Goal: Information Seeking & Learning: Compare options

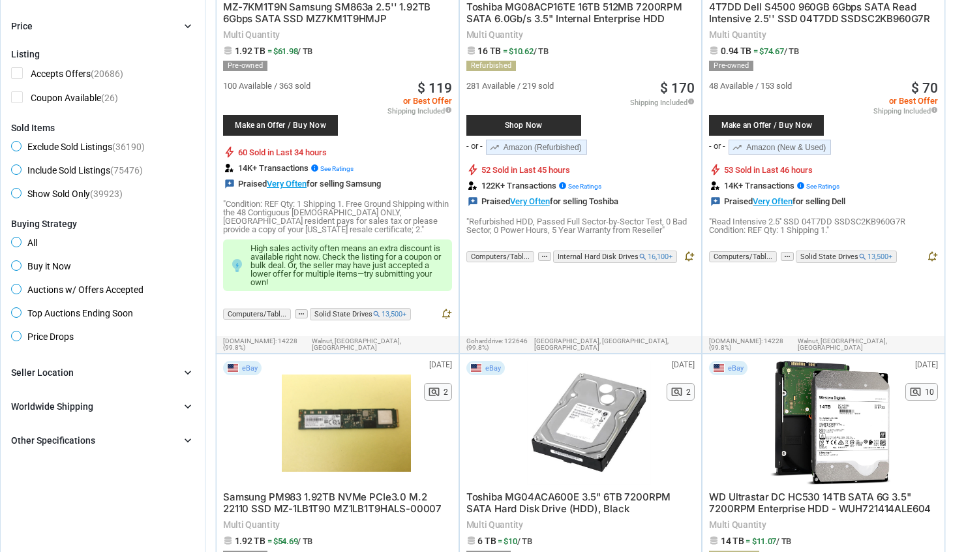
scroll to position [282, 0]
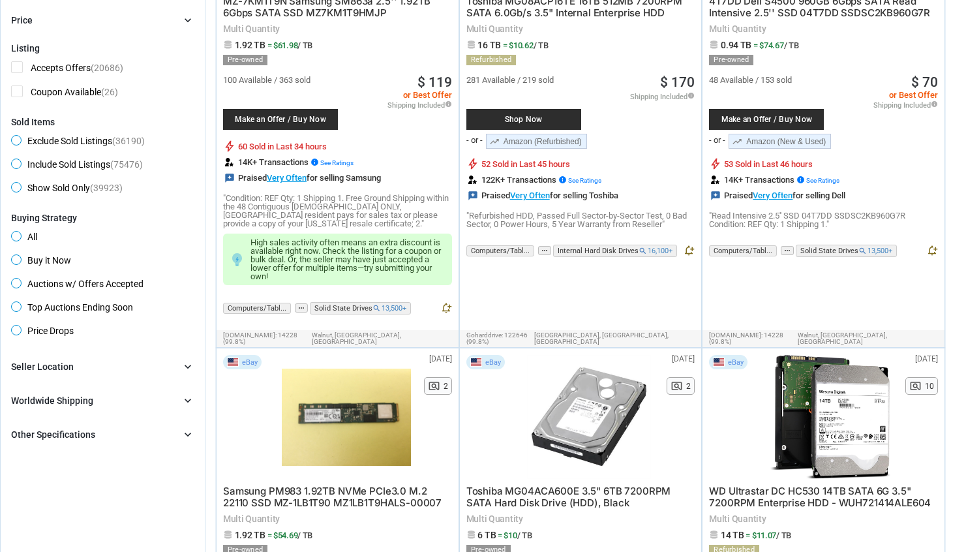
click at [109, 424] on div "Brand chevron_right search Select All | Clear All Filters Model chevron_right s…" at bounding box center [102, 400] width 183 height 83
click at [105, 433] on div "Other Specifications chevron_right" at bounding box center [102, 435] width 183 height 16
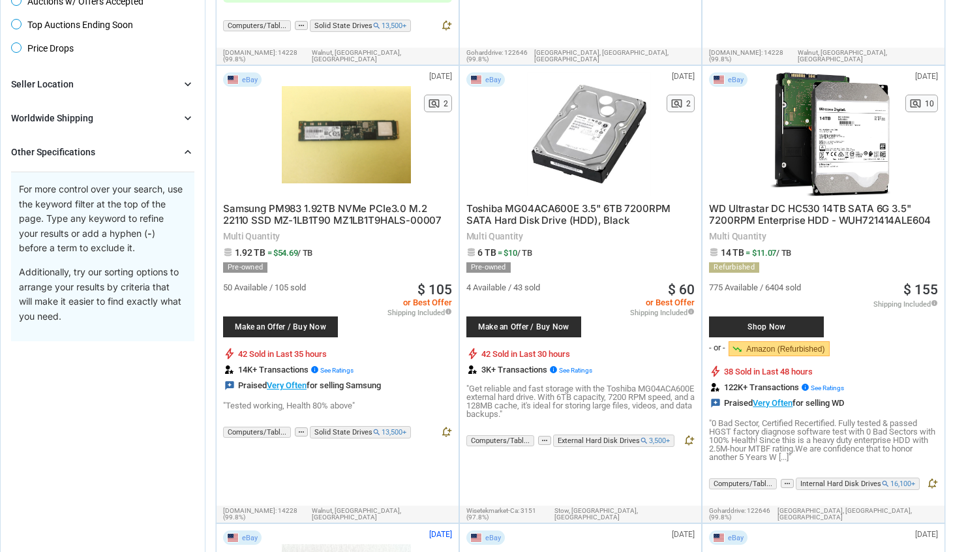
scroll to position [442, 0]
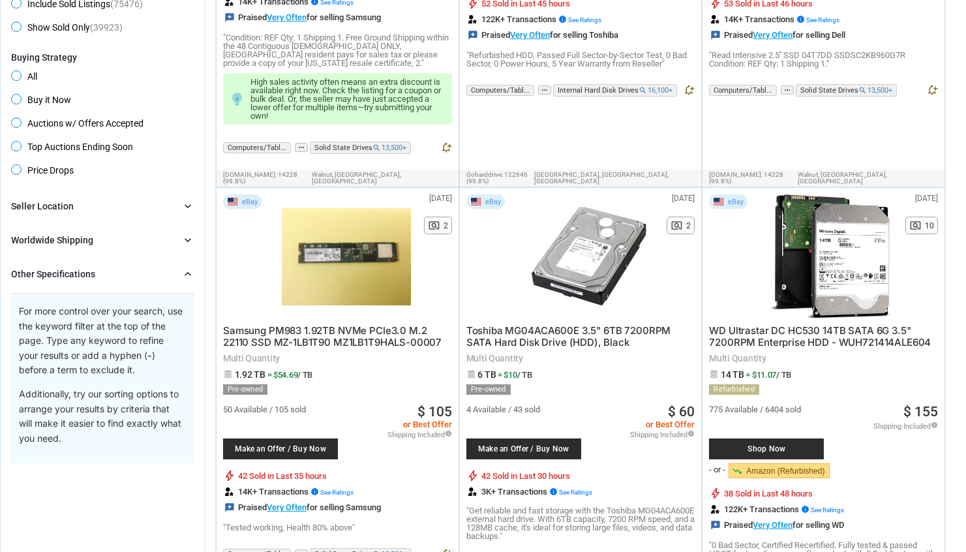
click at [72, 270] on div "Other Specifications" at bounding box center [53, 273] width 84 height 13
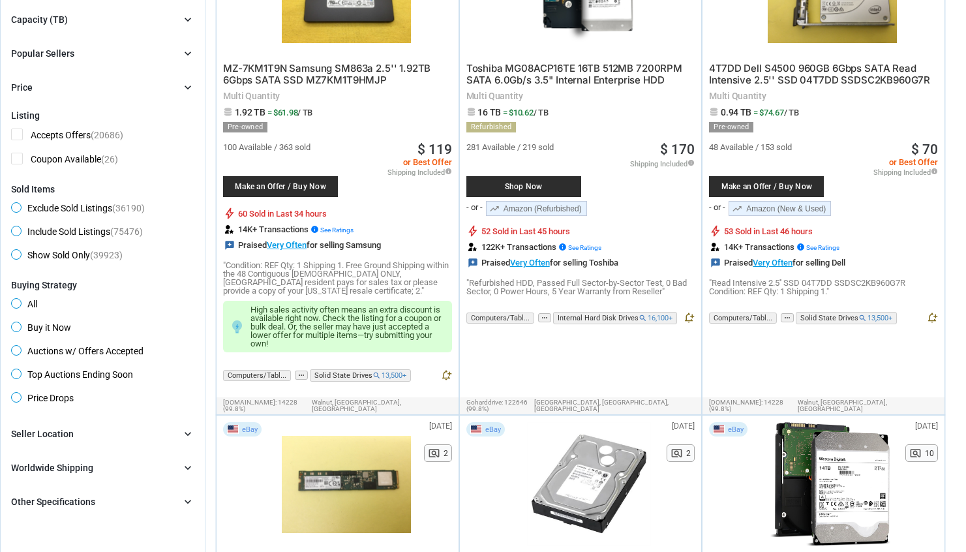
scroll to position [0, 0]
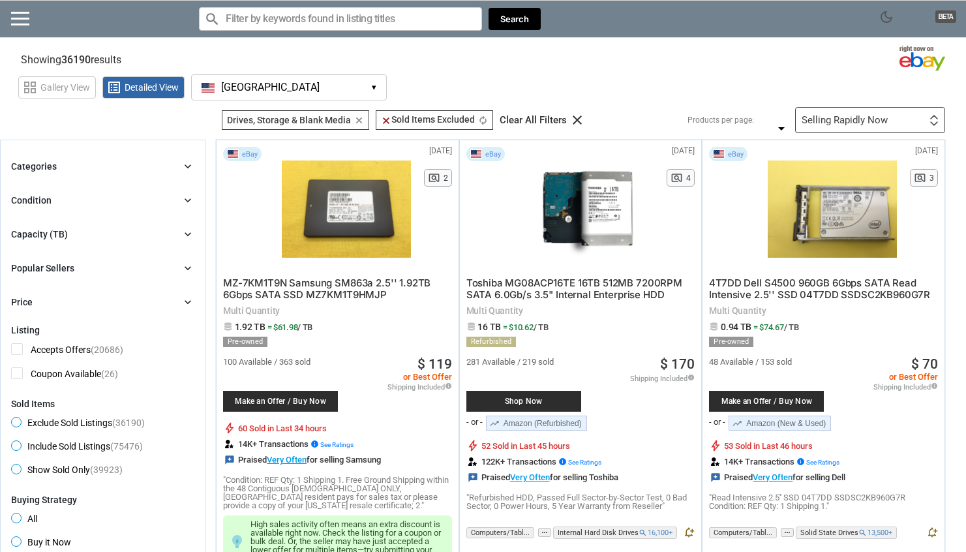
click at [38, 242] on div "Categories chevron_right search close Select All shown | Clear All shown Comput…" at bounding box center [102, 234] width 183 height 151
click at [29, 237] on div "Capacity (TB)" at bounding box center [39, 234] width 57 height 13
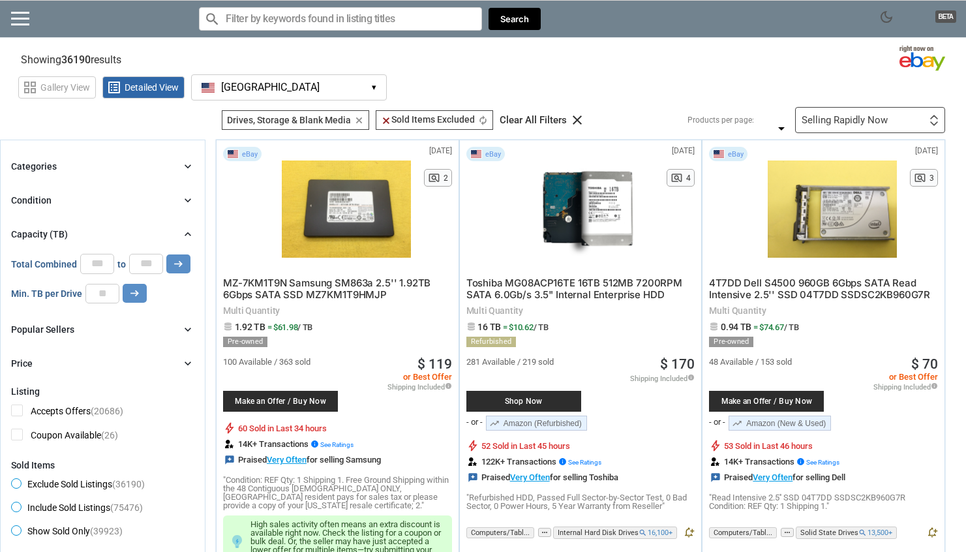
click at [29, 237] on div "Capacity (TB)" at bounding box center [39, 234] width 57 height 13
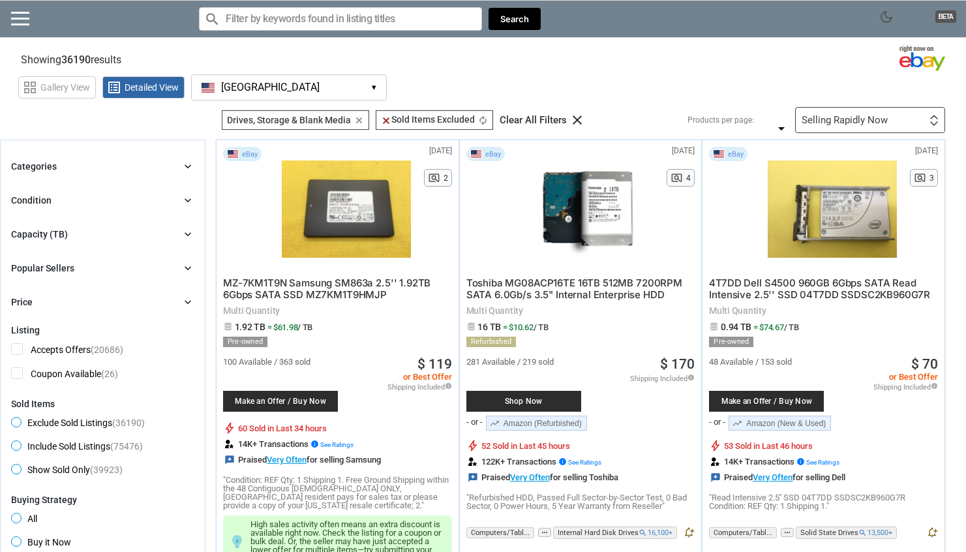
click at [29, 187] on div "Categories chevron_right search close Select All shown | Clear All shown Comput…" at bounding box center [102, 234] width 183 height 151
click at [29, 204] on div "Condition" at bounding box center [31, 200] width 40 height 13
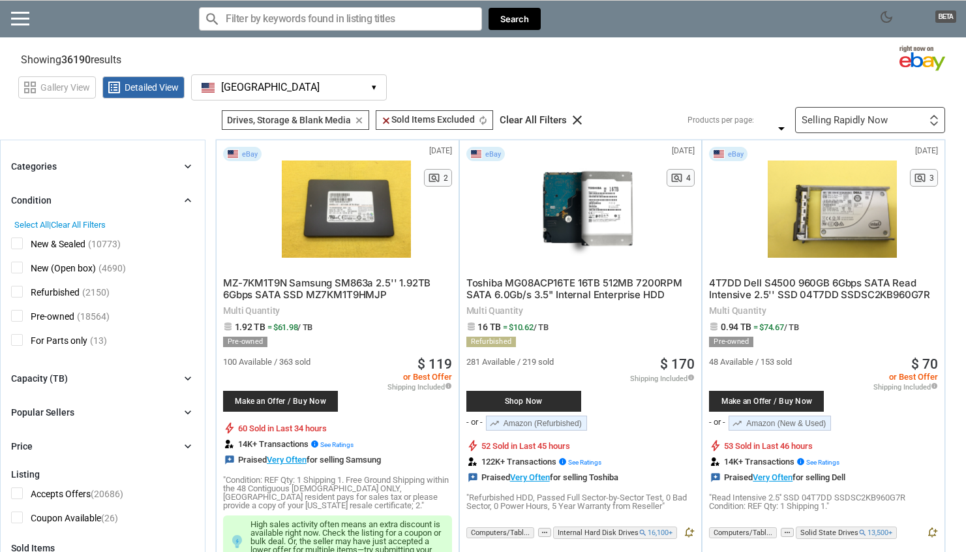
click at [36, 203] on div "Condition" at bounding box center [31, 200] width 40 height 13
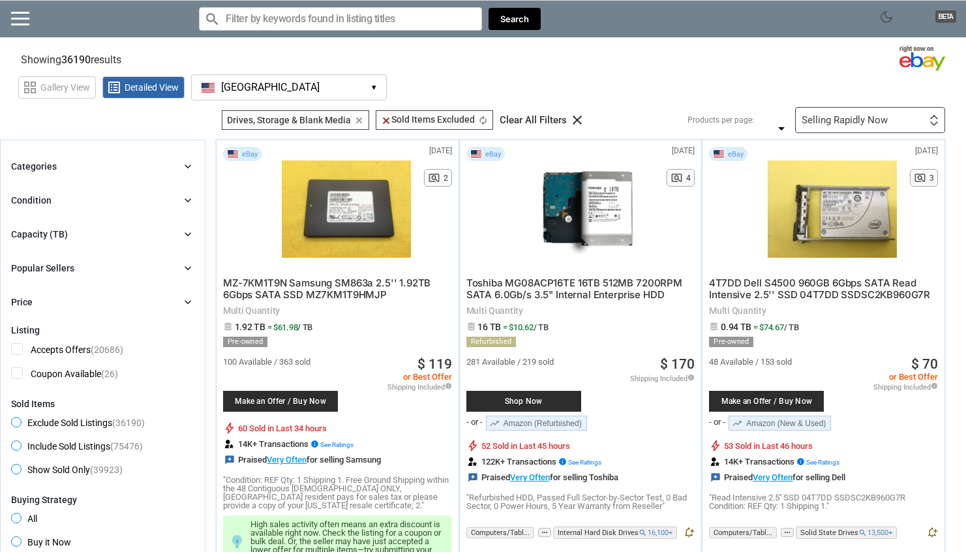
click at [35, 168] on div "Categories" at bounding box center [34, 166] width 46 height 13
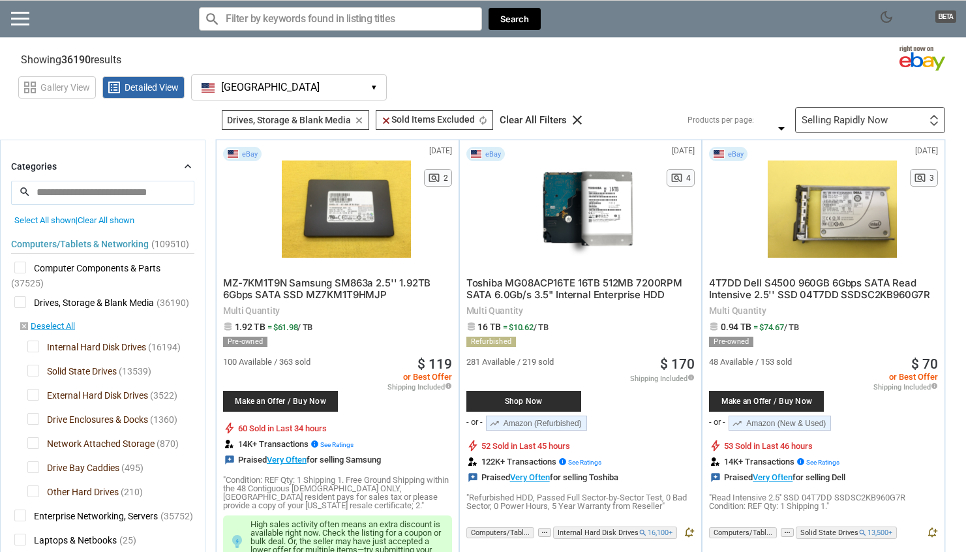
click at [35, 168] on div "Categories" at bounding box center [34, 166] width 46 height 13
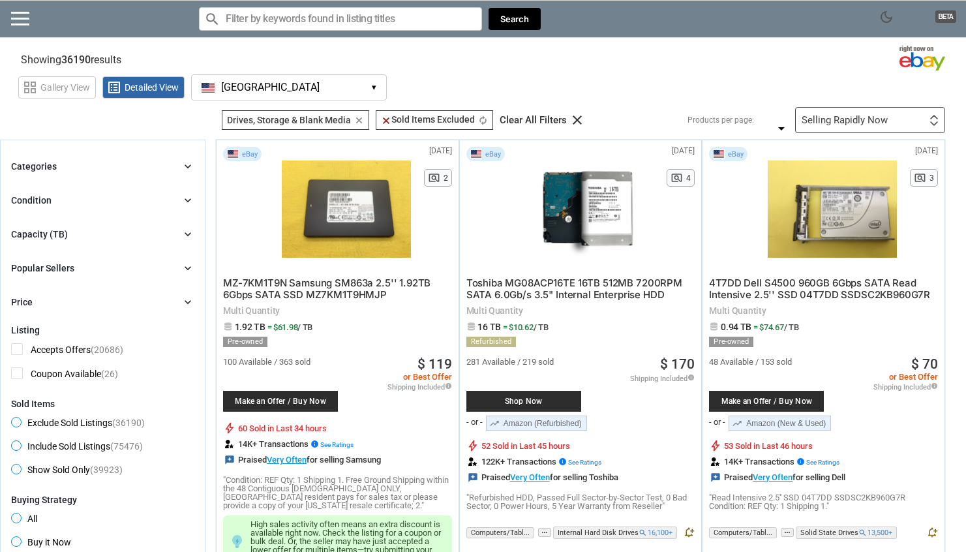
click at [36, 168] on div "Categories" at bounding box center [34, 166] width 46 height 13
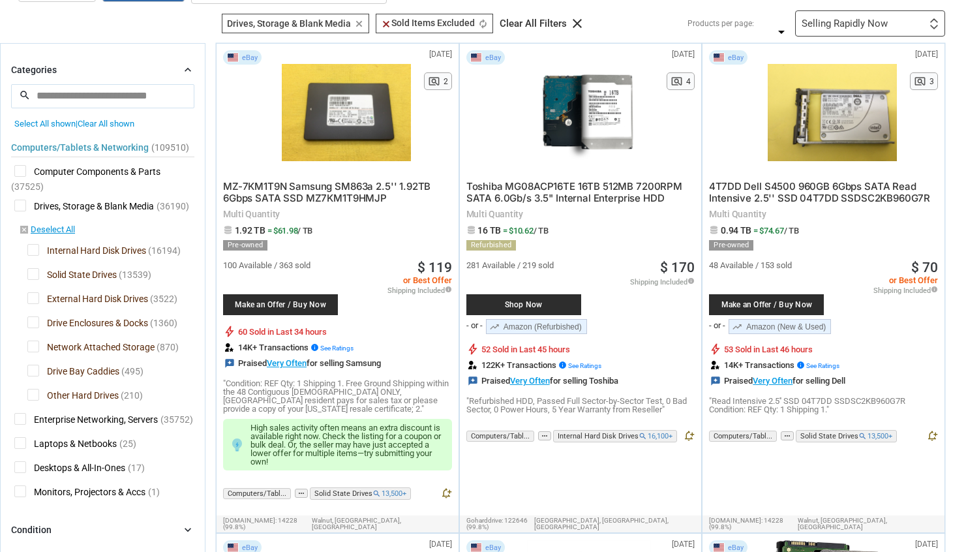
scroll to position [40, 0]
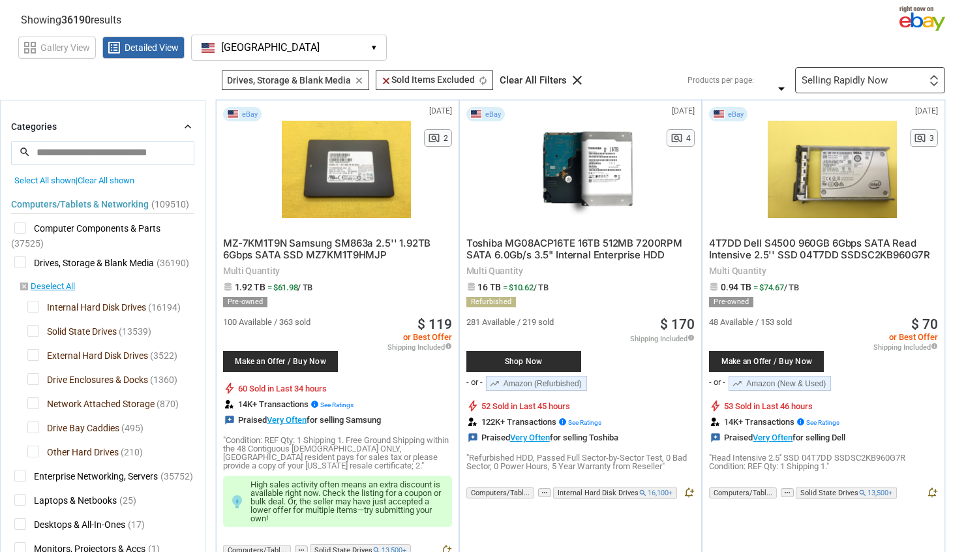
click at [90, 204] on span "Computers/Tablets & Networking" at bounding box center [80, 204] width 138 height 9
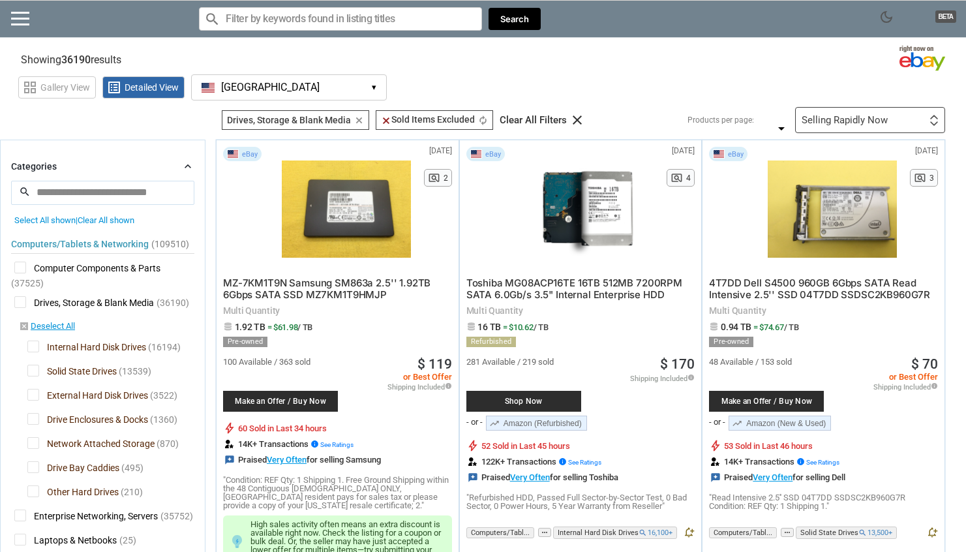
click at [86, 171] on div "Categories chevron_right" at bounding box center [102, 167] width 183 height 16
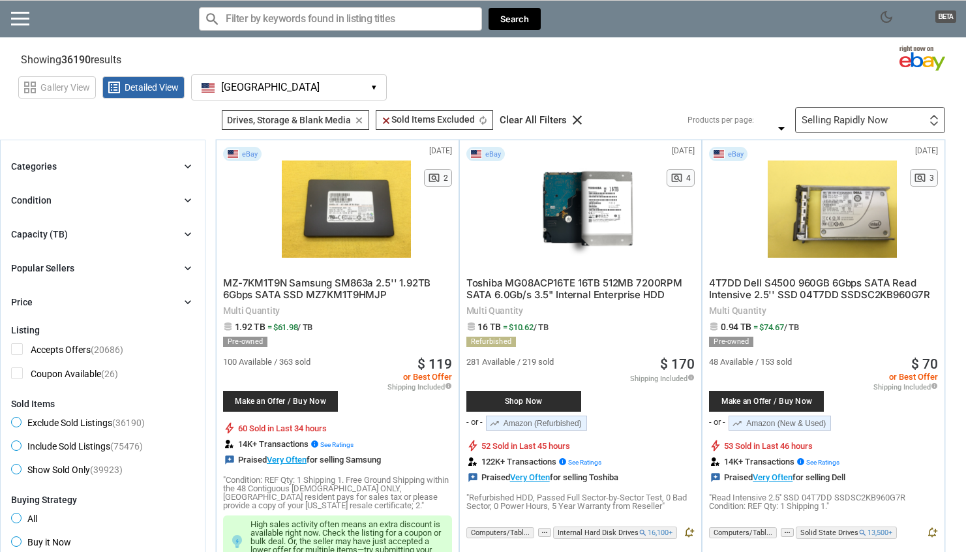
click at [91, 253] on div "Categories chevron_right search close Select All shown | Clear All shown Comput…" at bounding box center [102, 234] width 183 height 151
click at [87, 240] on div "Capacity (TB) chevron_right" at bounding box center [102, 234] width 183 height 16
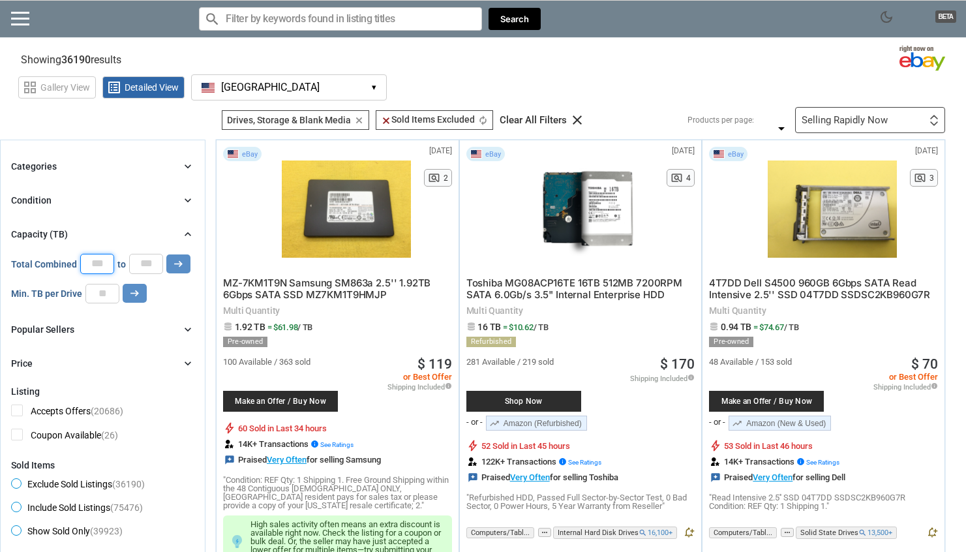
click at [97, 261] on input "*" at bounding box center [97, 264] width 34 height 20
type input "**"
click at [143, 260] on input "*" at bounding box center [146, 264] width 34 height 20
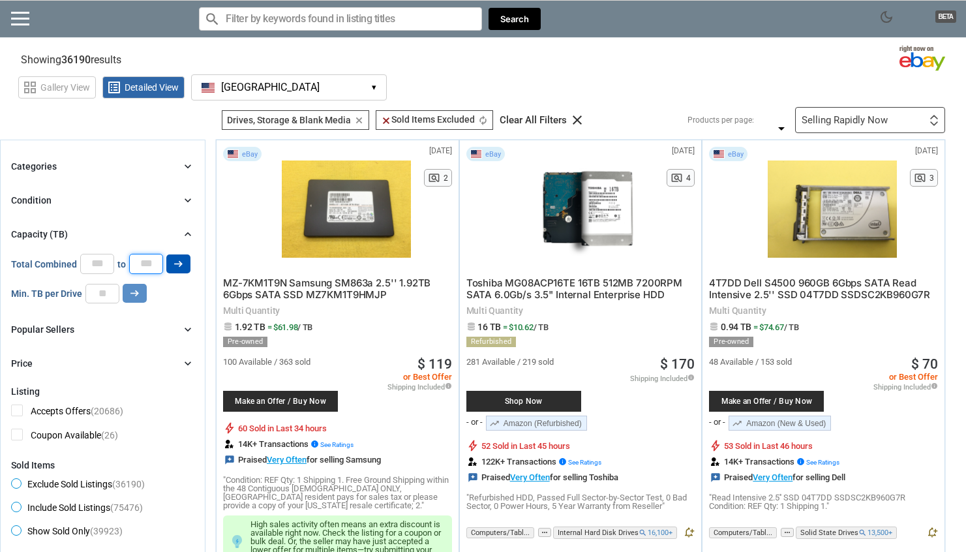
type input "**"
click at [178, 268] on icon "arrow_right_alt" at bounding box center [178, 264] width 12 height 12
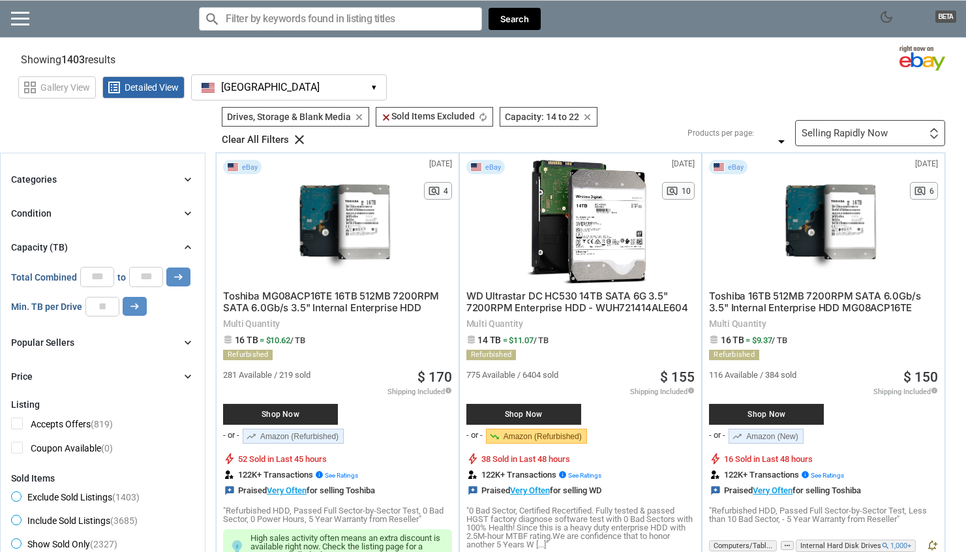
click at [874, 128] on div "Selling Rapidly Now" at bounding box center [845, 133] width 86 height 10
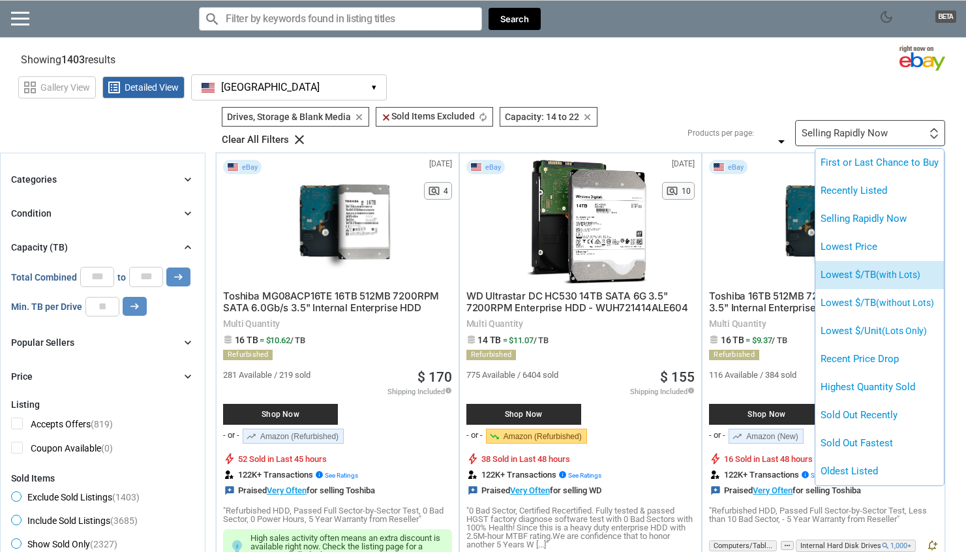
click at [856, 272] on li "Lowest $/TB (with Lots)" at bounding box center [879, 275] width 128 height 28
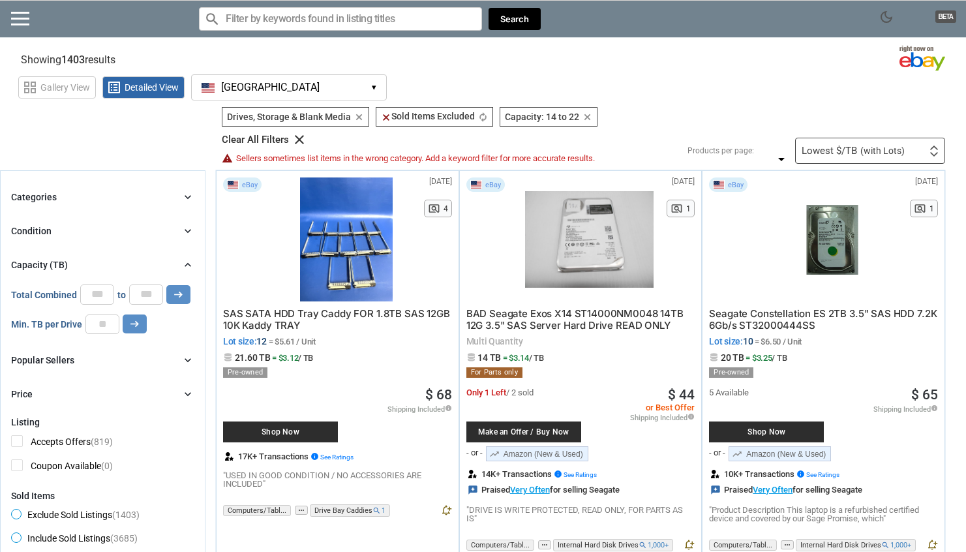
click at [862, 157] on div "Lowest $/TB (with Lots) First or Last Chance to Buy Recently Listed Selling Rap…" at bounding box center [870, 151] width 150 height 26
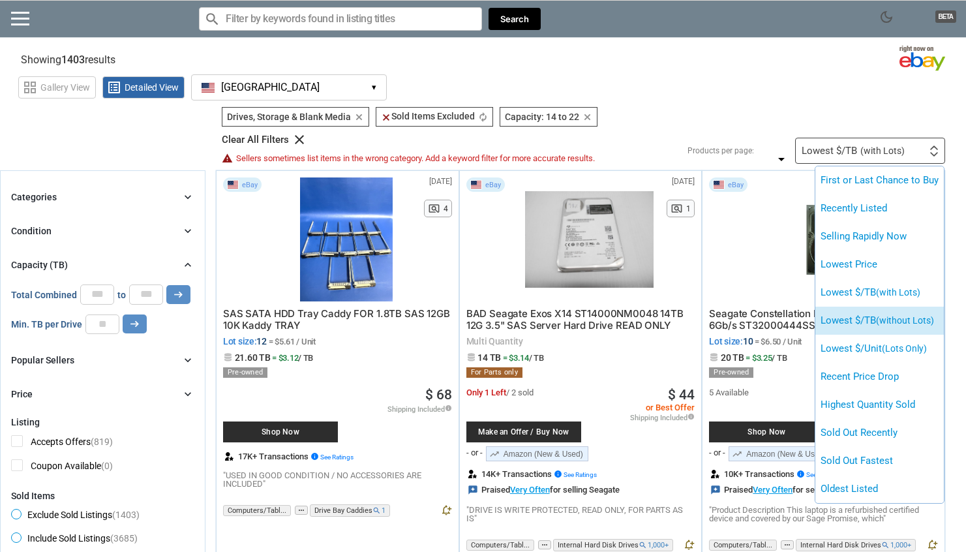
click at [848, 325] on li "Lowest $/TB (without Lots)" at bounding box center [879, 321] width 128 height 28
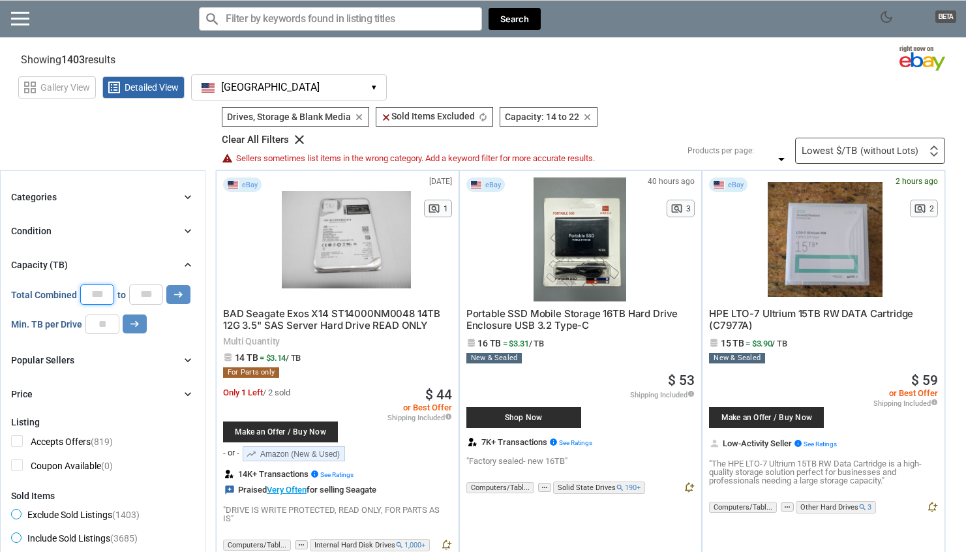
click at [100, 294] on input "**" at bounding box center [97, 294] width 34 height 20
type input "**"
click at [166, 285] on button "arrow_right_alt" at bounding box center [178, 294] width 24 height 19
click at [180, 292] on icon "arrow_right_alt" at bounding box center [178, 294] width 12 height 12
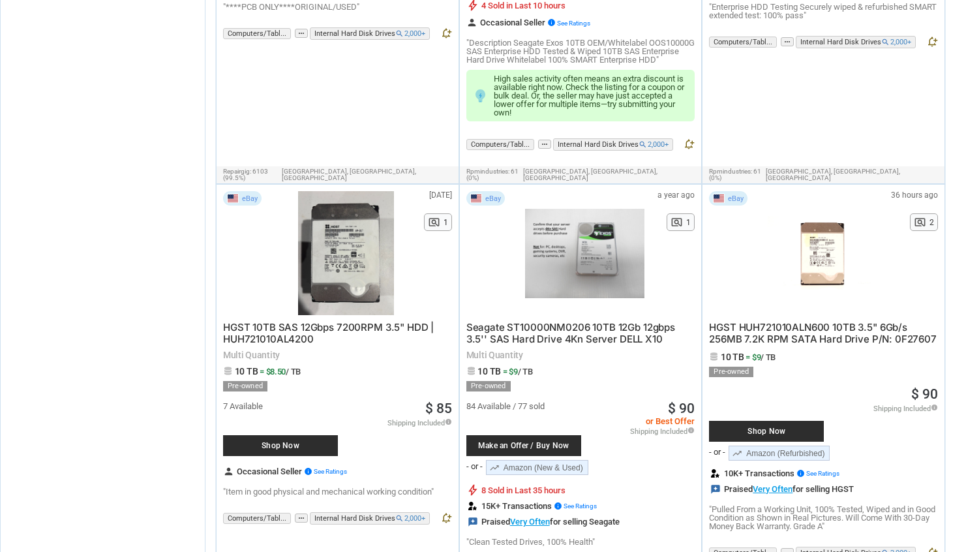
scroll to position [1727, 0]
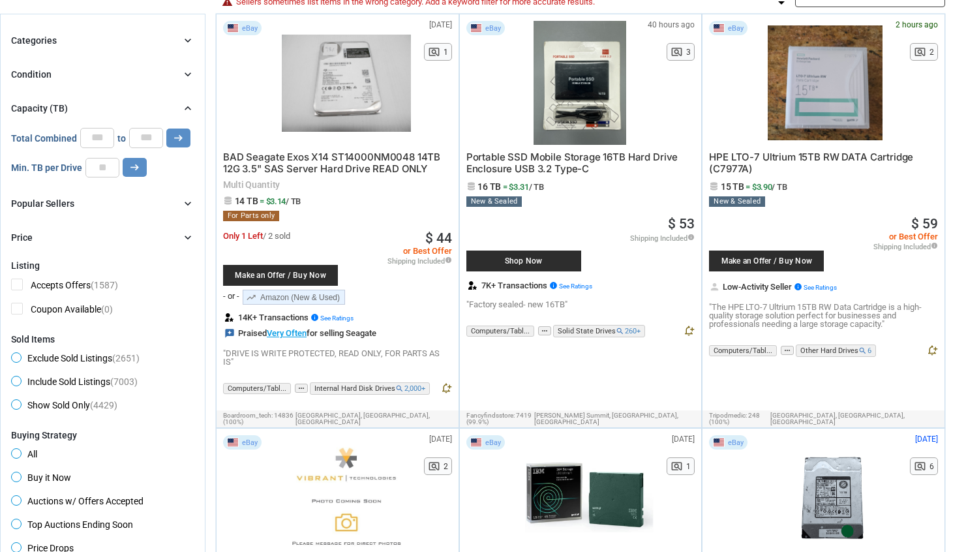
scroll to position [0, 0]
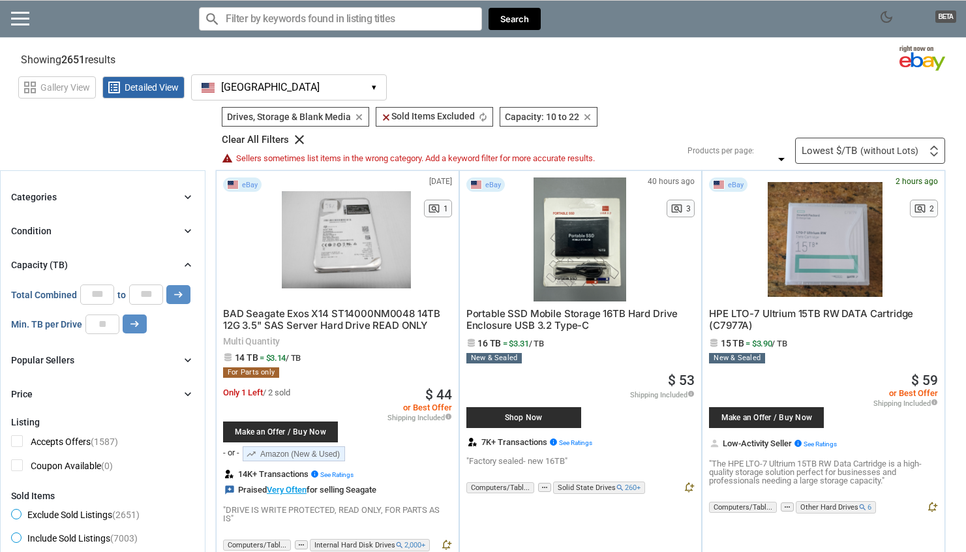
click at [152, 110] on section "See all types of deals we can find for you! All Listings All Deal Potentials AI…" at bounding box center [483, 135] width 966 height 57
click at [807, 122] on div "Filters 3 Drives, Storage & Blank Media Drives, Storage & Blank Media clear cle…" at bounding box center [578, 135] width 733 height 57
click at [669, 83] on div "grid_view Gallery View list_alt Detailed View [GEOGRAPHIC_DATA] [GEOGRAPHIC_DAT…" at bounding box center [492, 85] width 948 height 30
